Goal: Information Seeking & Learning: Learn about a topic

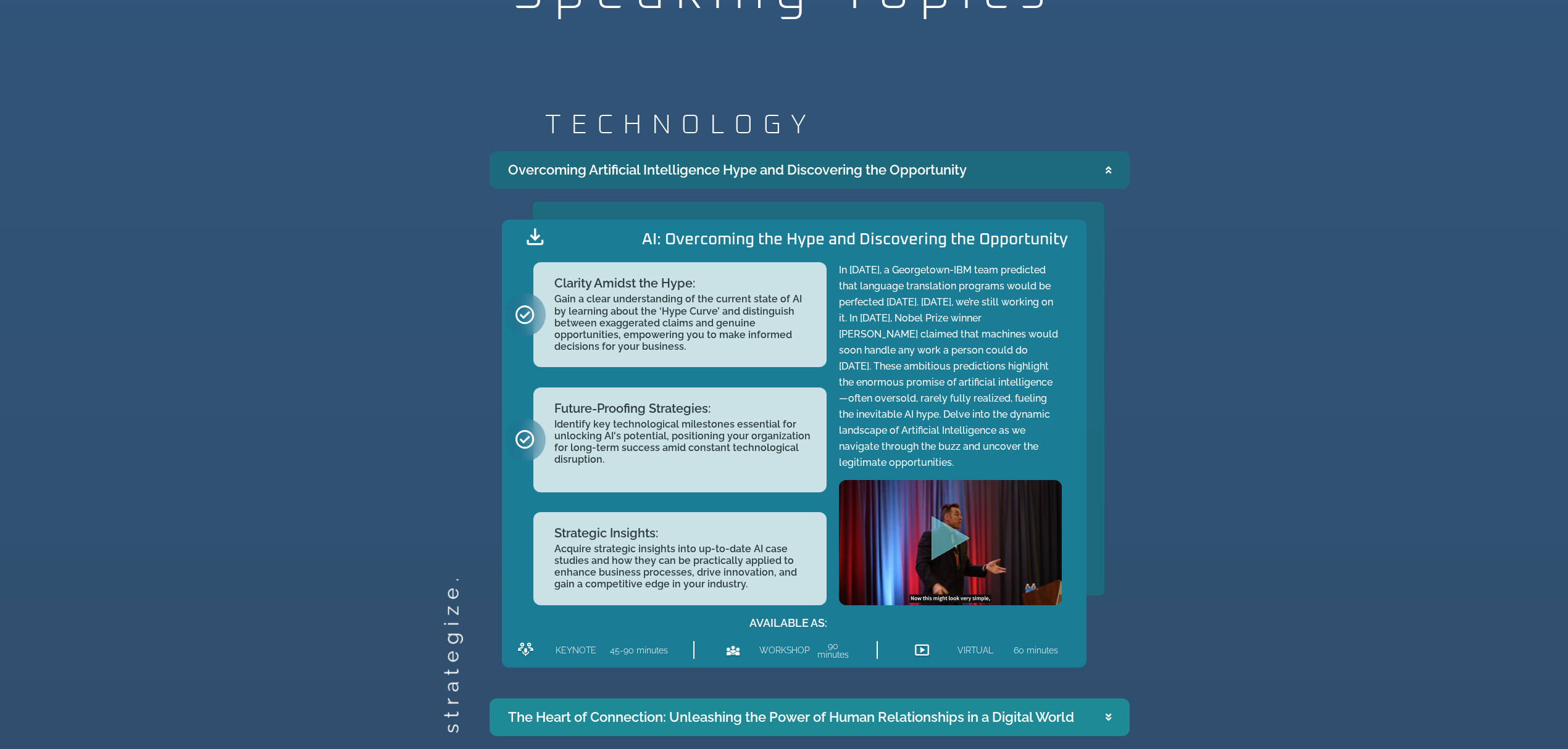
scroll to position [1656, 0]
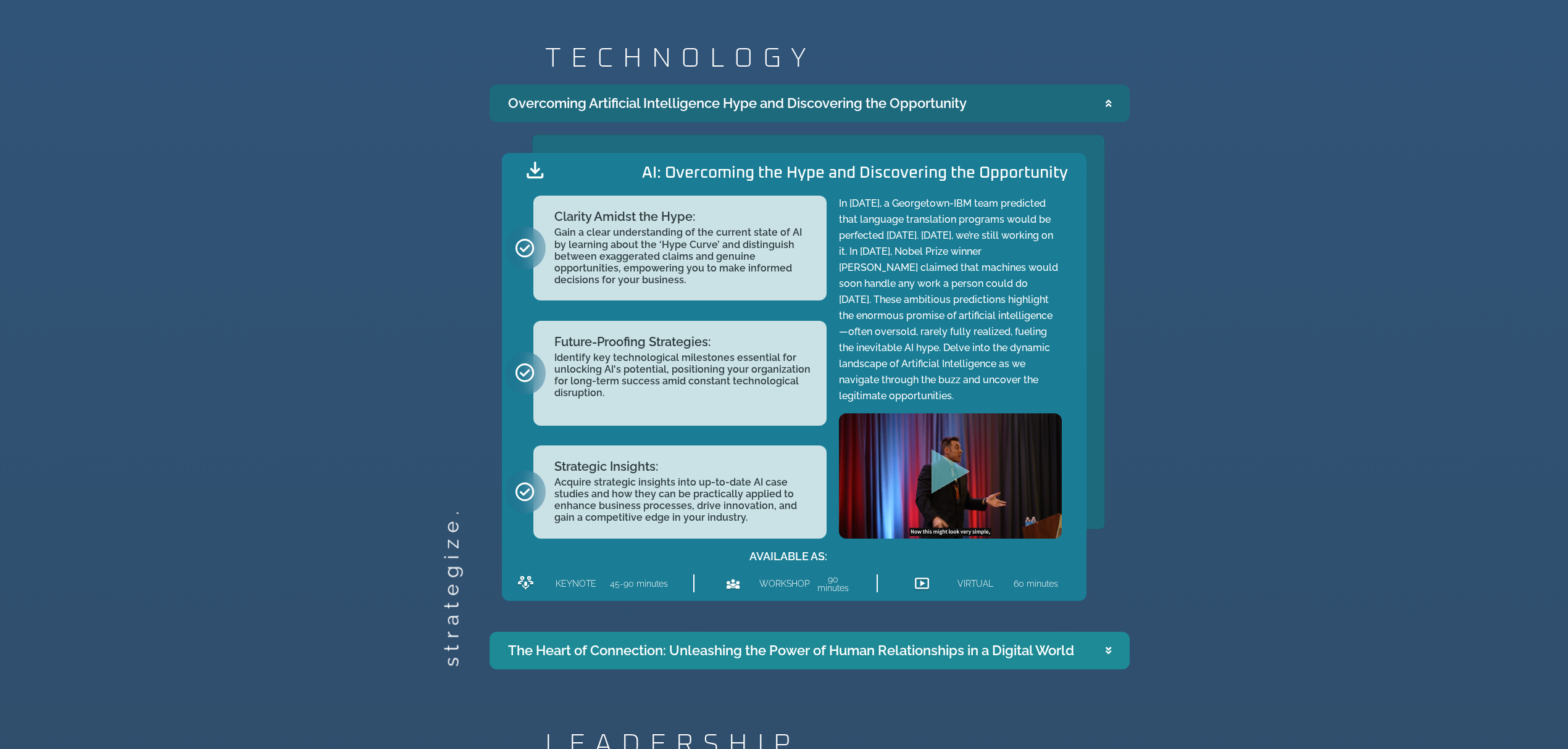
click at [1116, 110] on summary "Overcoming Artificial Intelligence Hype and Discovering the Opportunity" at bounding box center [810, 103] width 640 height 37
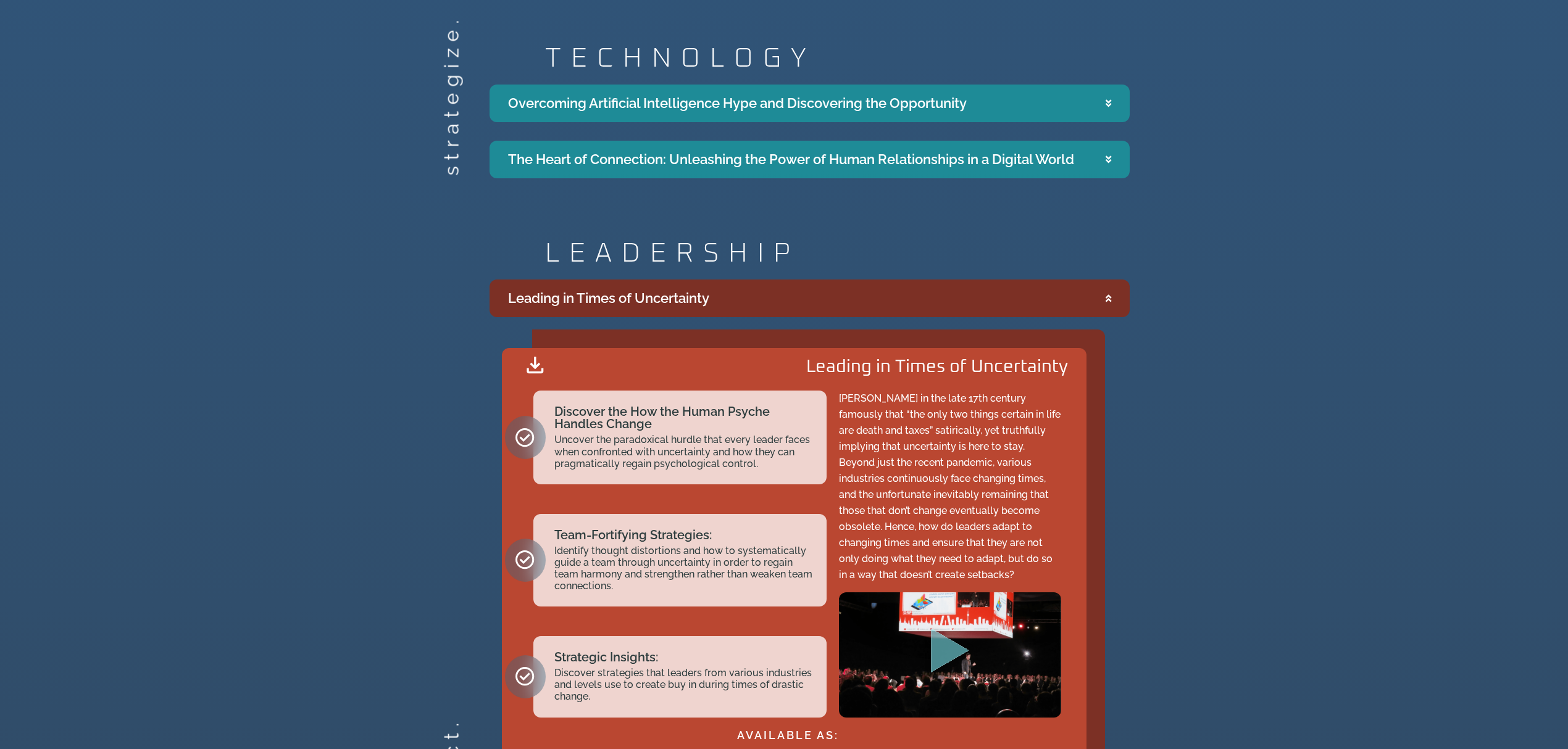
click at [1110, 299] on summary "Leading in Times of Uncertainty" at bounding box center [810, 298] width 640 height 37
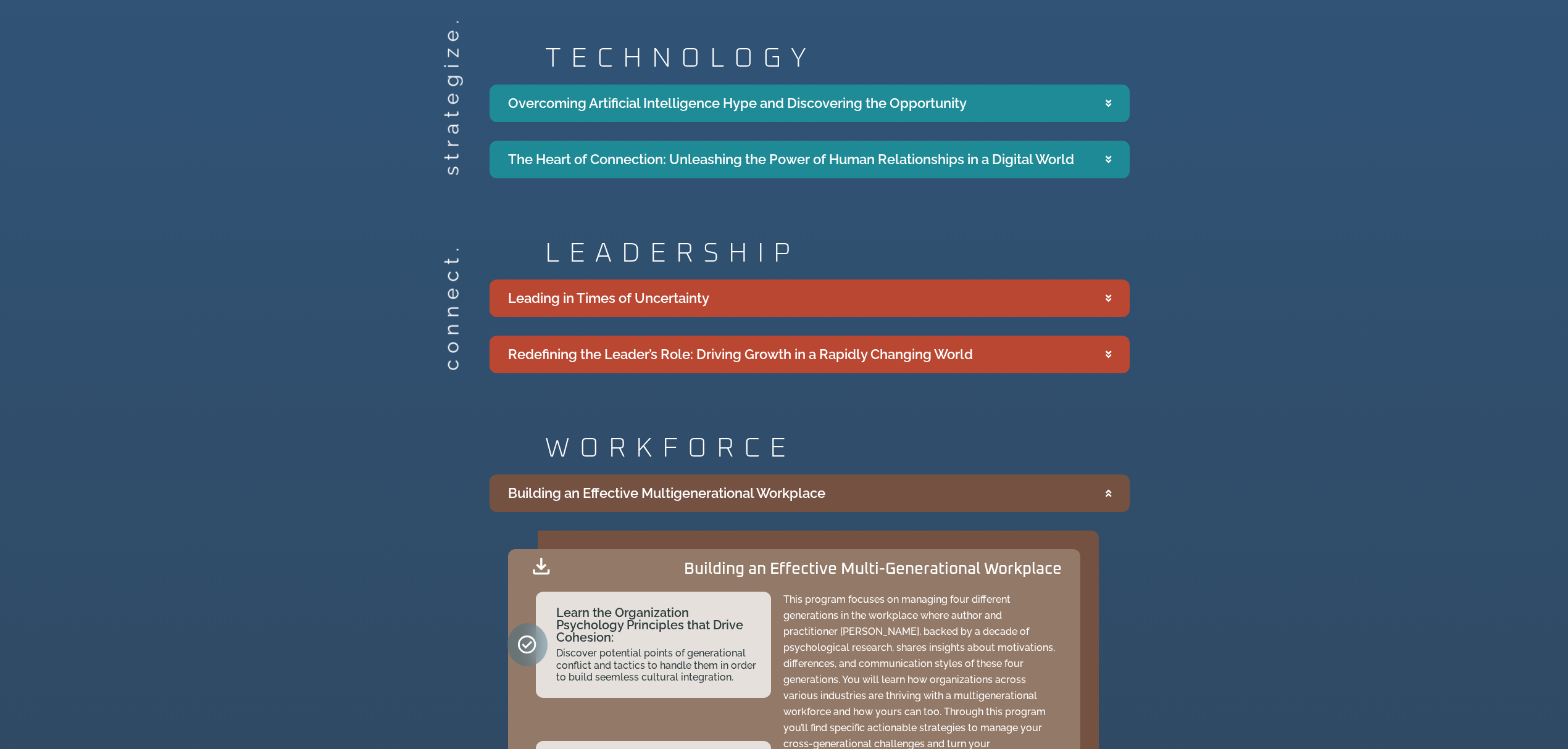
click at [1111, 499] on summary "Building an Effective Multigenerational Workplace" at bounding box center [810, 493] width 640 height 37
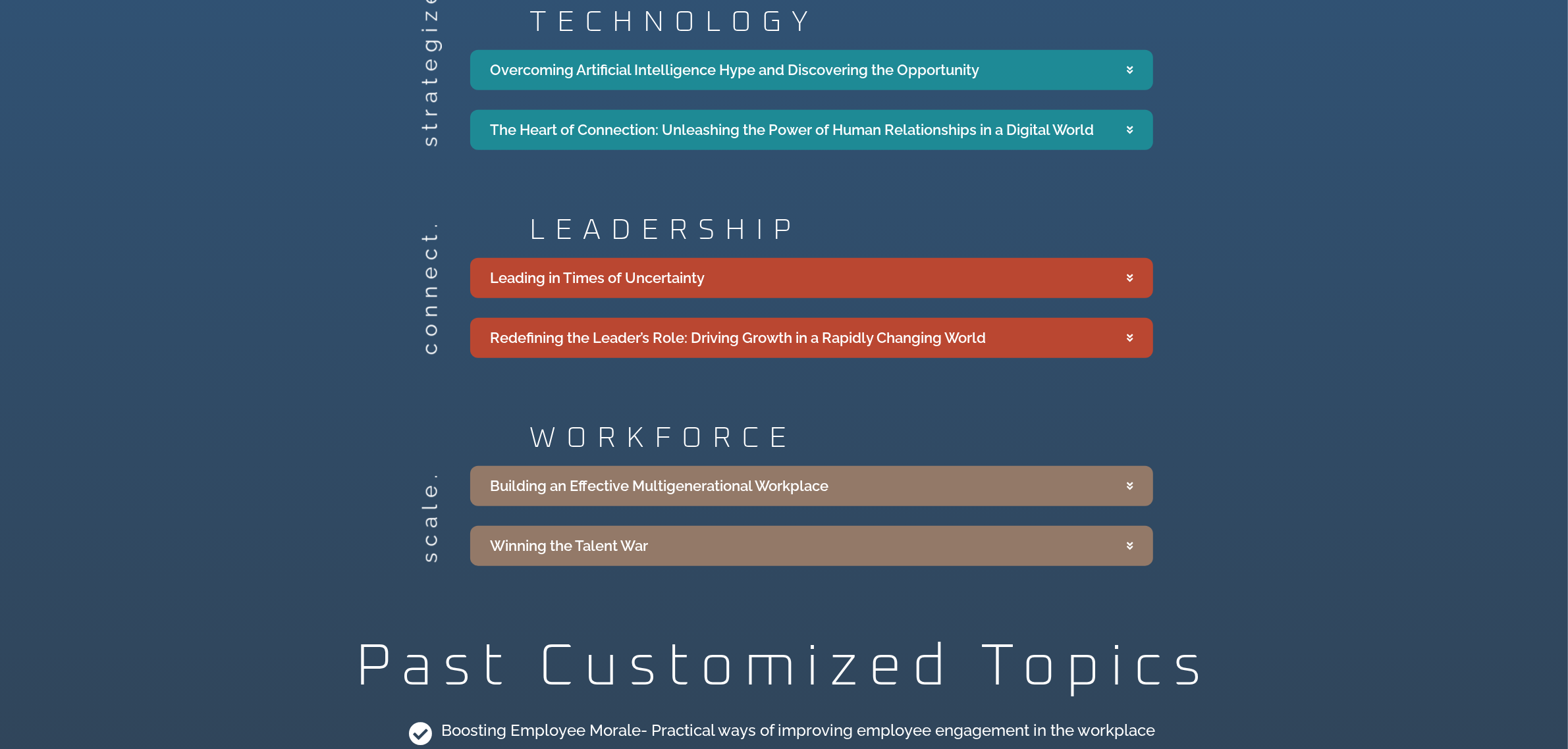
scroll to position [1684, 0]
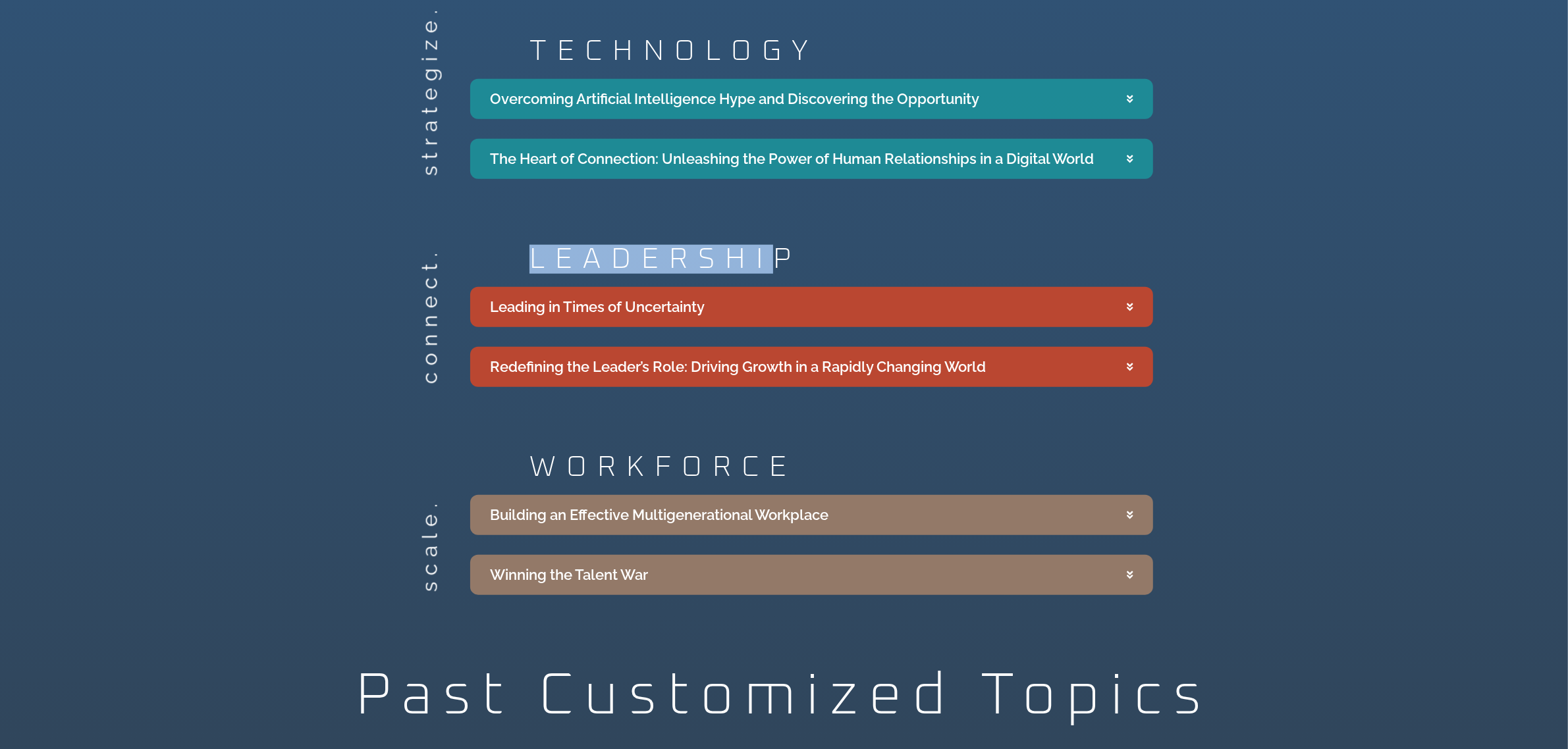
drag, startPoint x: 535, startPoint y: 256, endPoint x: 777, endPoint y: 248, distance: 242.1
click at [777, 248] on h2 "LEADERSHIP" at bounding box center [841, 259] width 623 height 29
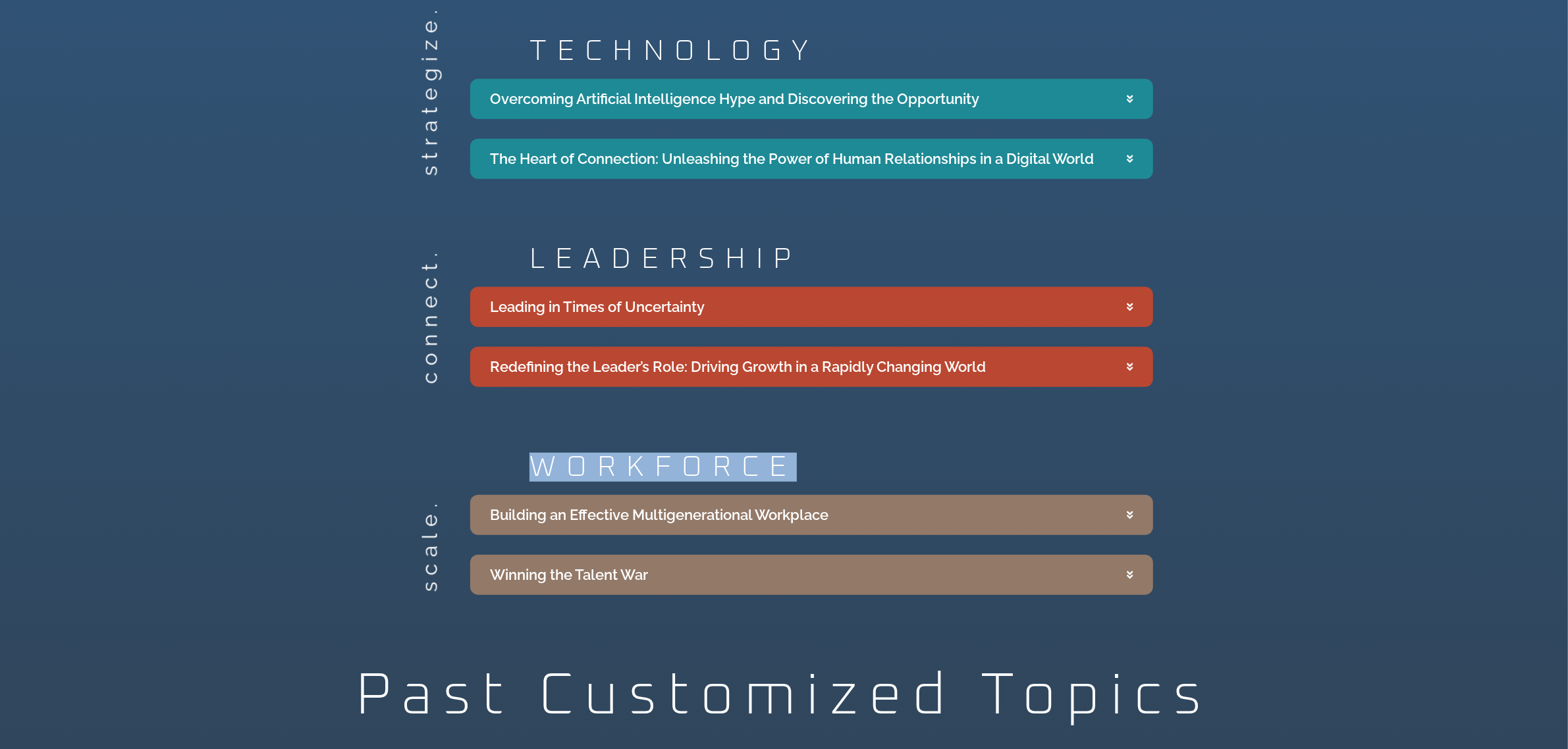
drag, startPoint x: 798, startPoint y: 471, endPoint x: 574, endPoint y: 463, distance: 224.1
click at [521, 479] on div "WORKFORCE" at bounding box center [812, 467] width 683 height 29
click at [1345, 138] on div "strategize. TECHNOLOGY Overcoming Artificial Intelligence Hype and Discovering …" at bounding box center [784, 107] width 1568 height 155
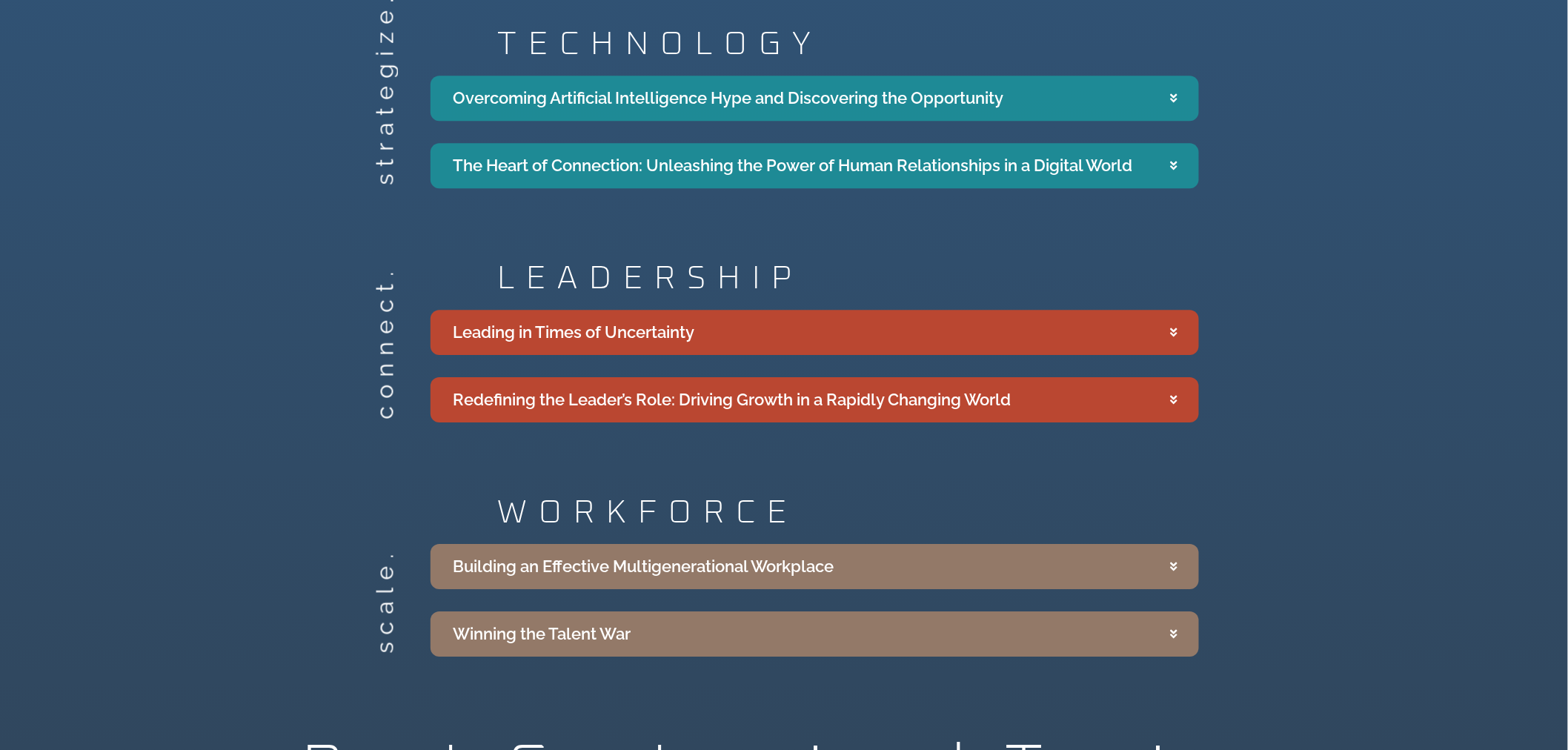
scroll to position [1731, 0]
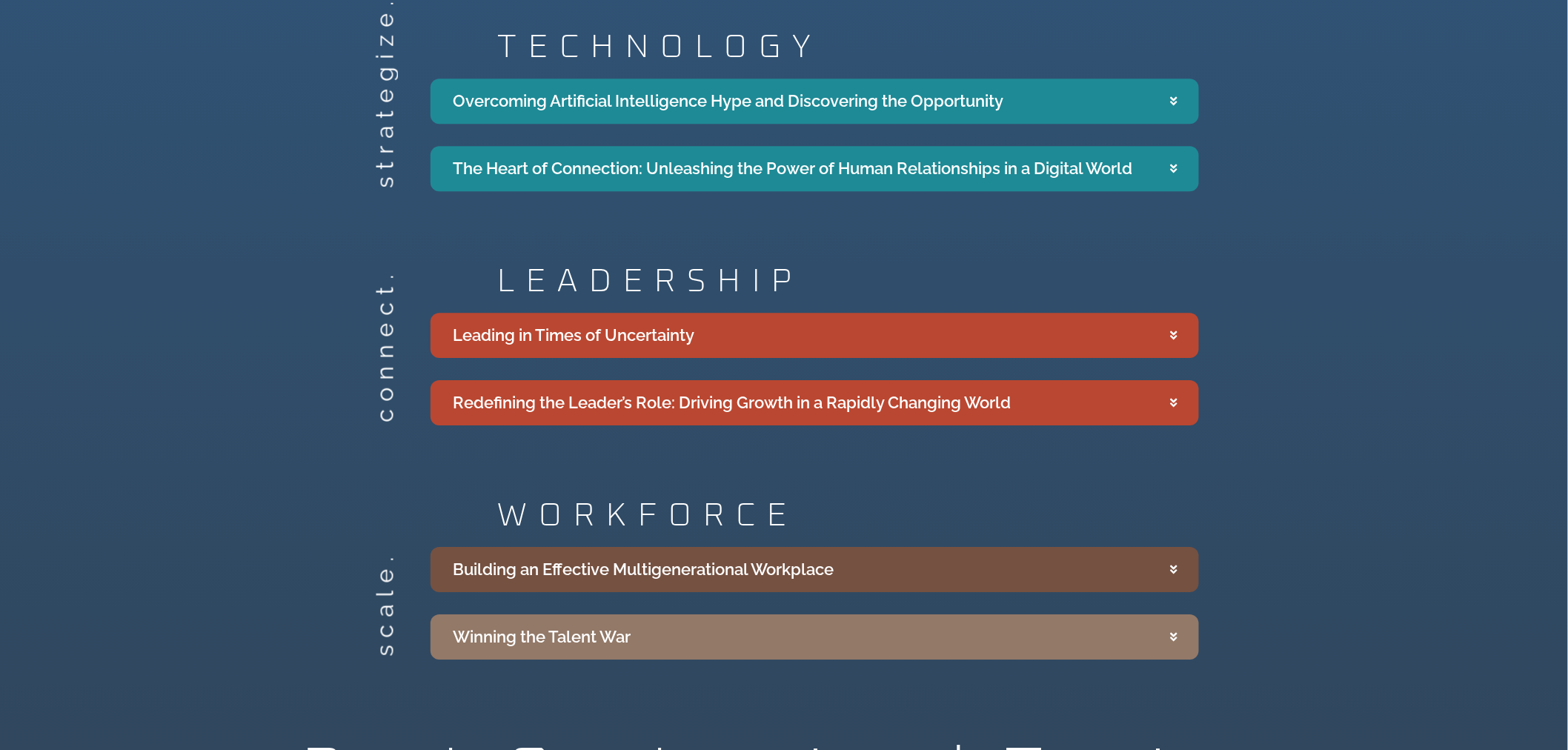
click at [1175, 580] on summary "Building an Effective Multigenerational Workplace" at bounding box center [815, 569] width 769 height 45
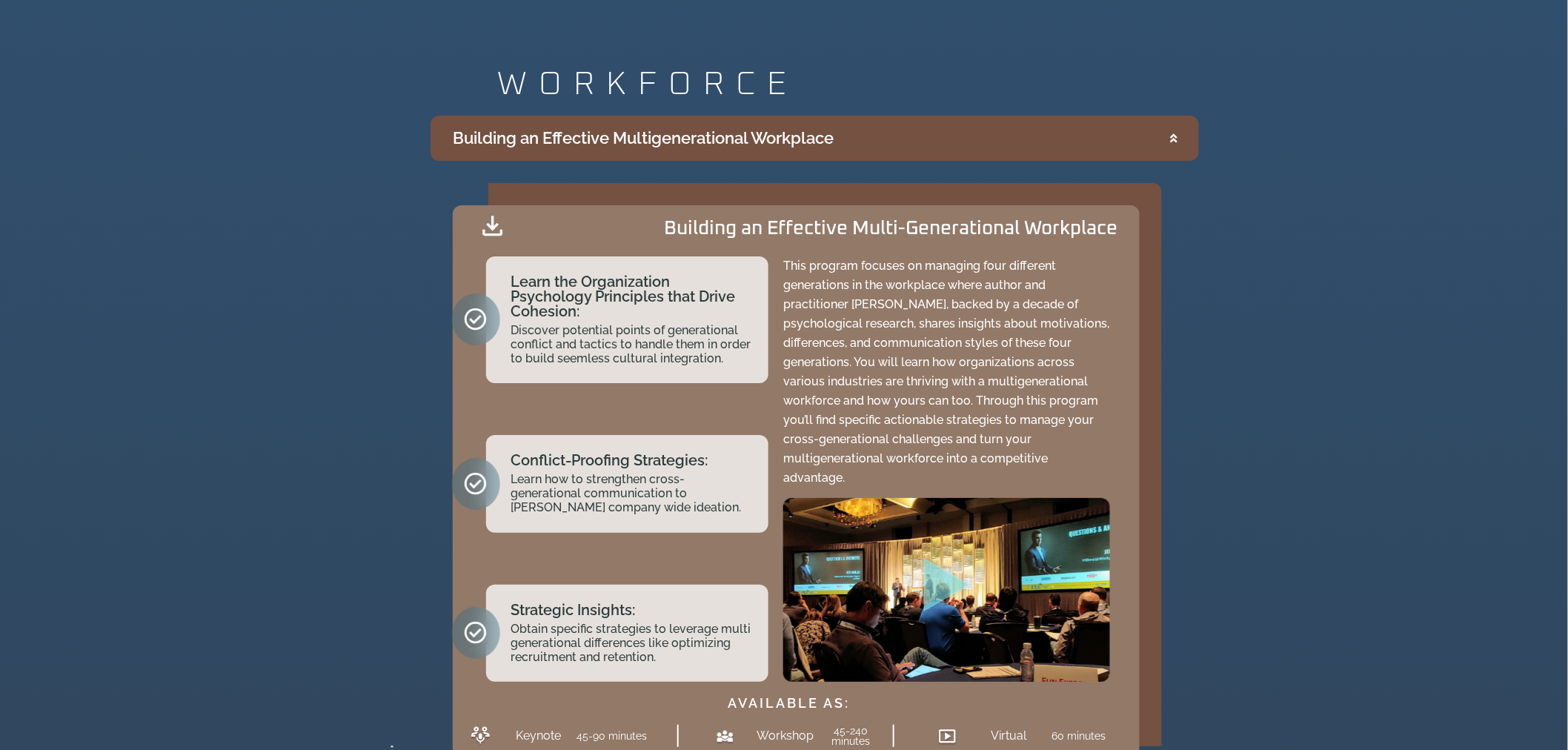
scroll to position [2168, 0]
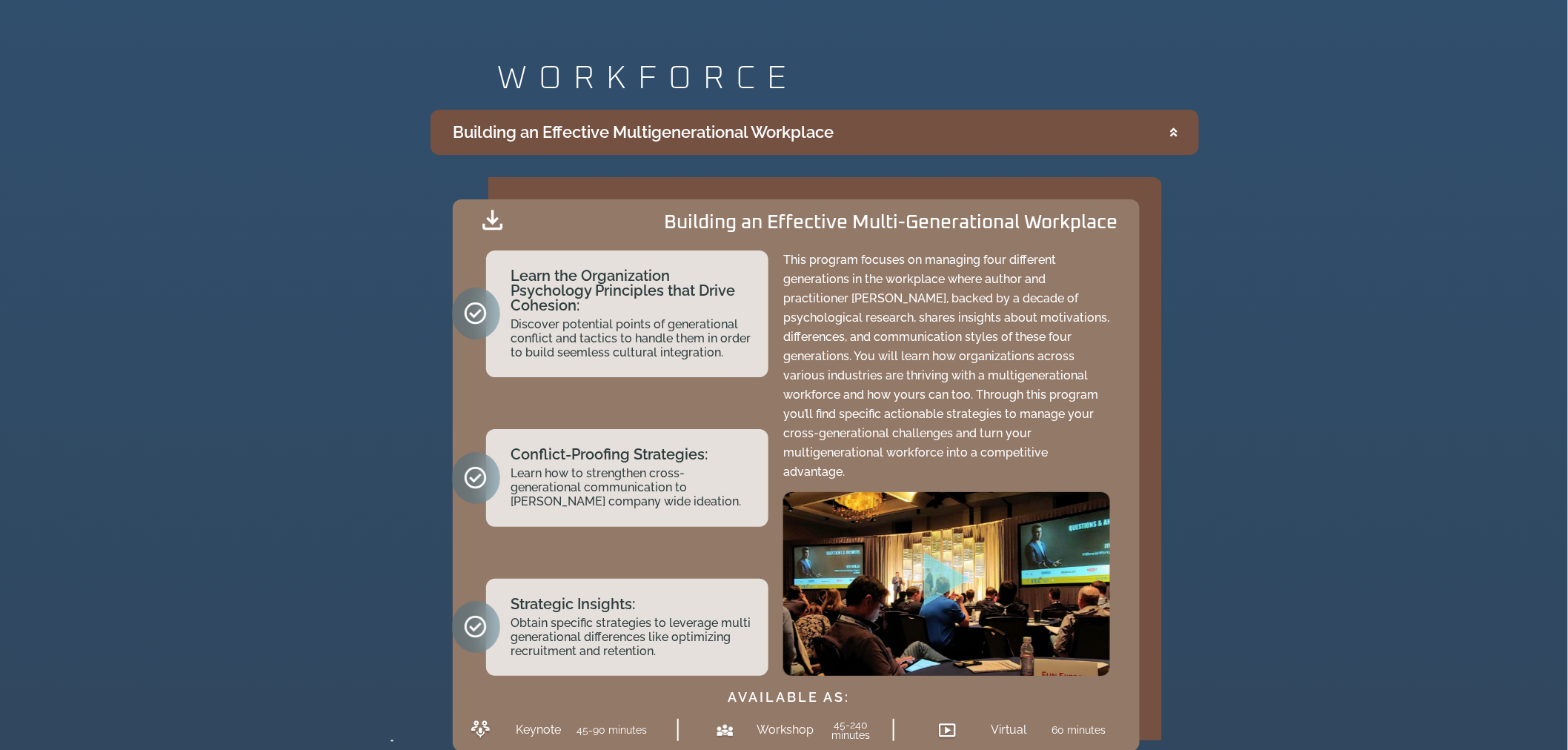
click at [1181, 130] on summary "Building an Effective Multigenerational Workplace" at bounding box center [815, 132] width 769 height 45
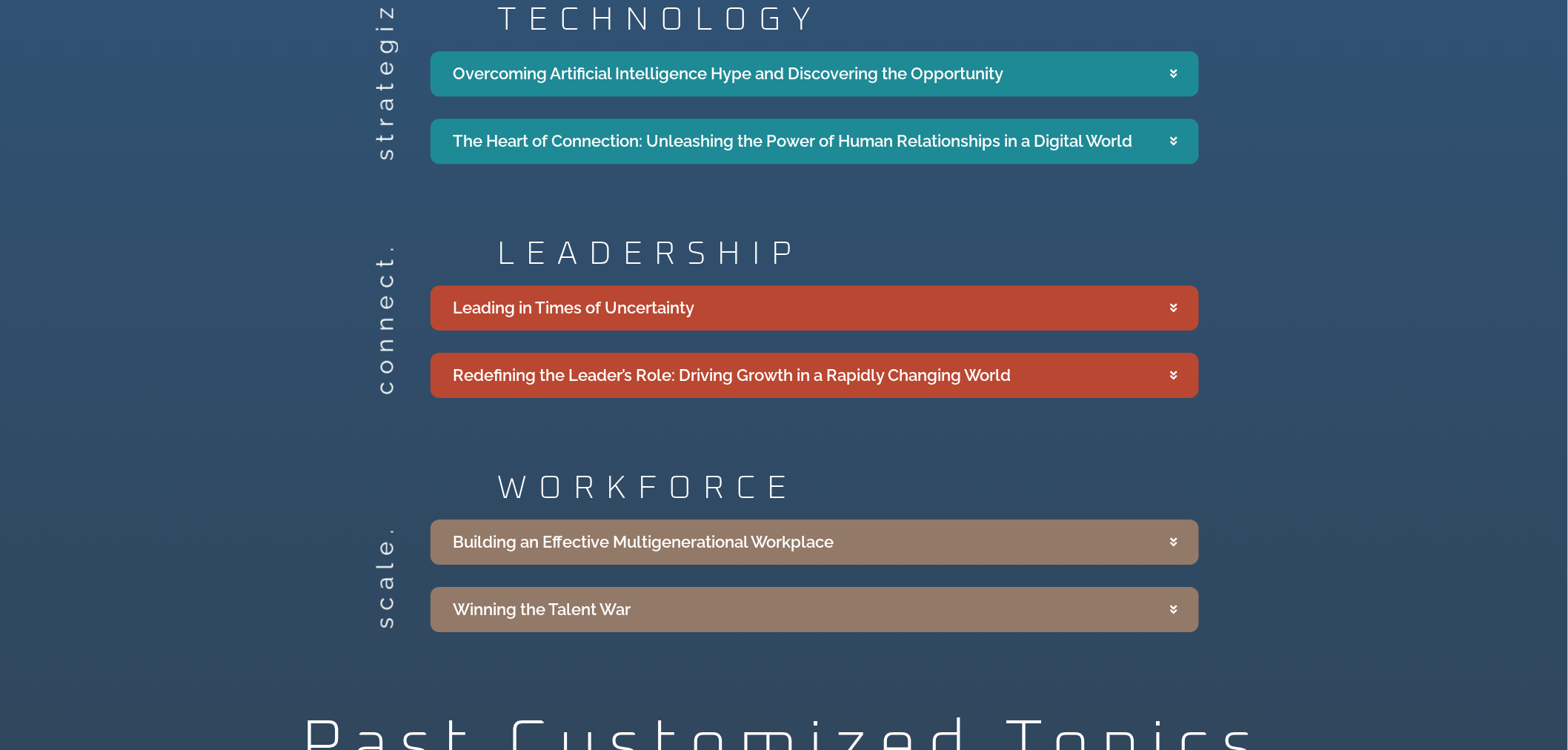
scroll to position [1757, 0]
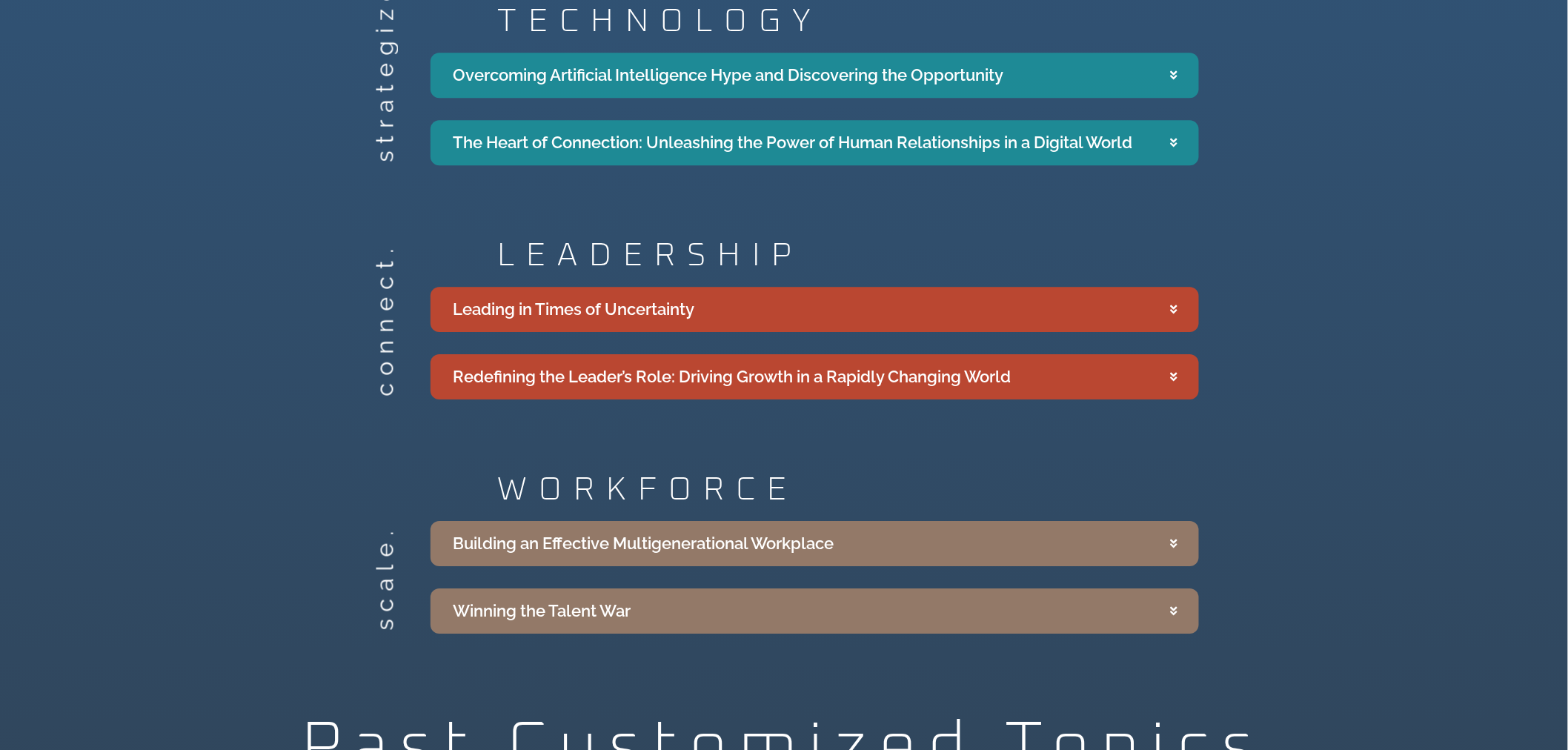
click at [1313, 475] on div "scale. WORKFORCE Building an Effective Multigenerational Workplace Building an …" at bounding box center [784, 553] width 1568 height 175
